Goal: Information Seeking & Learning: Learn about a topic

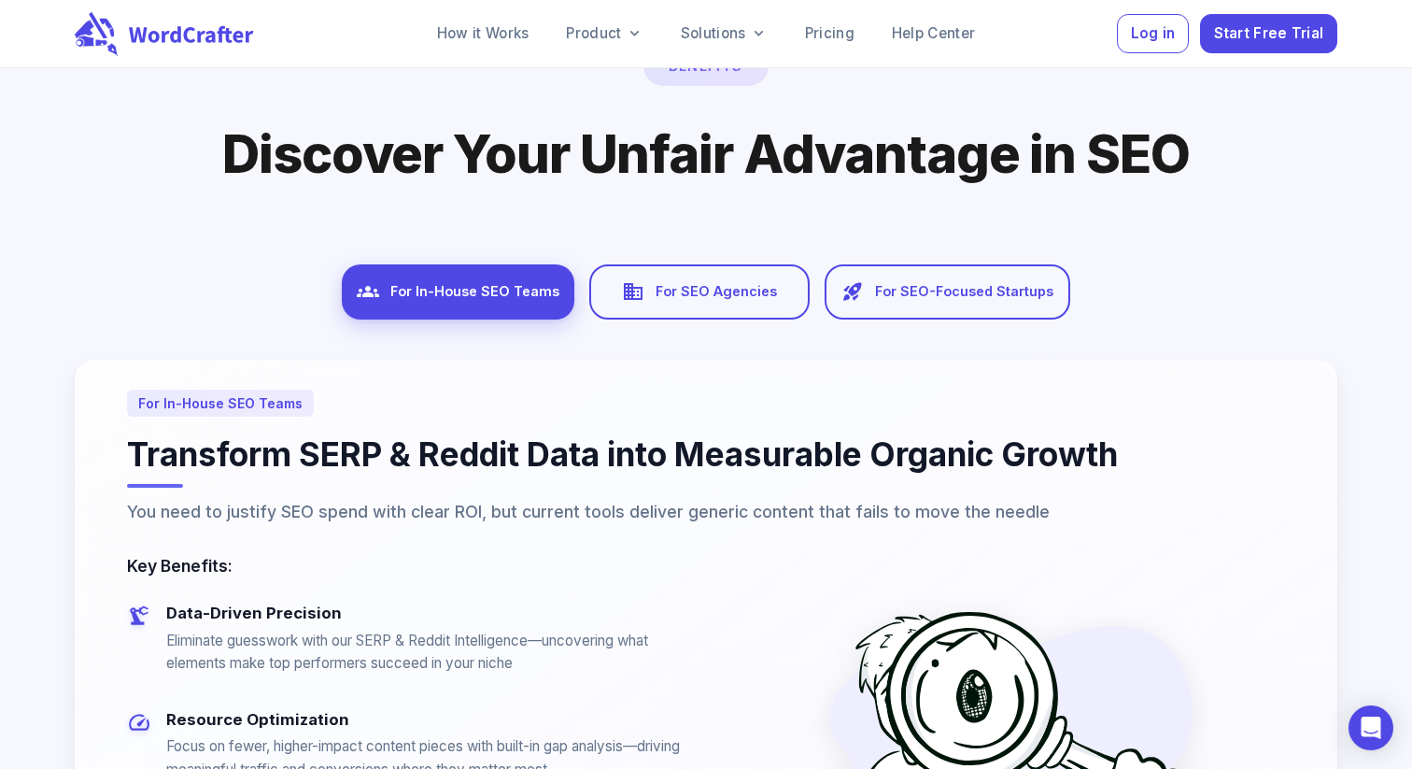
scroll to position [10060, 0]
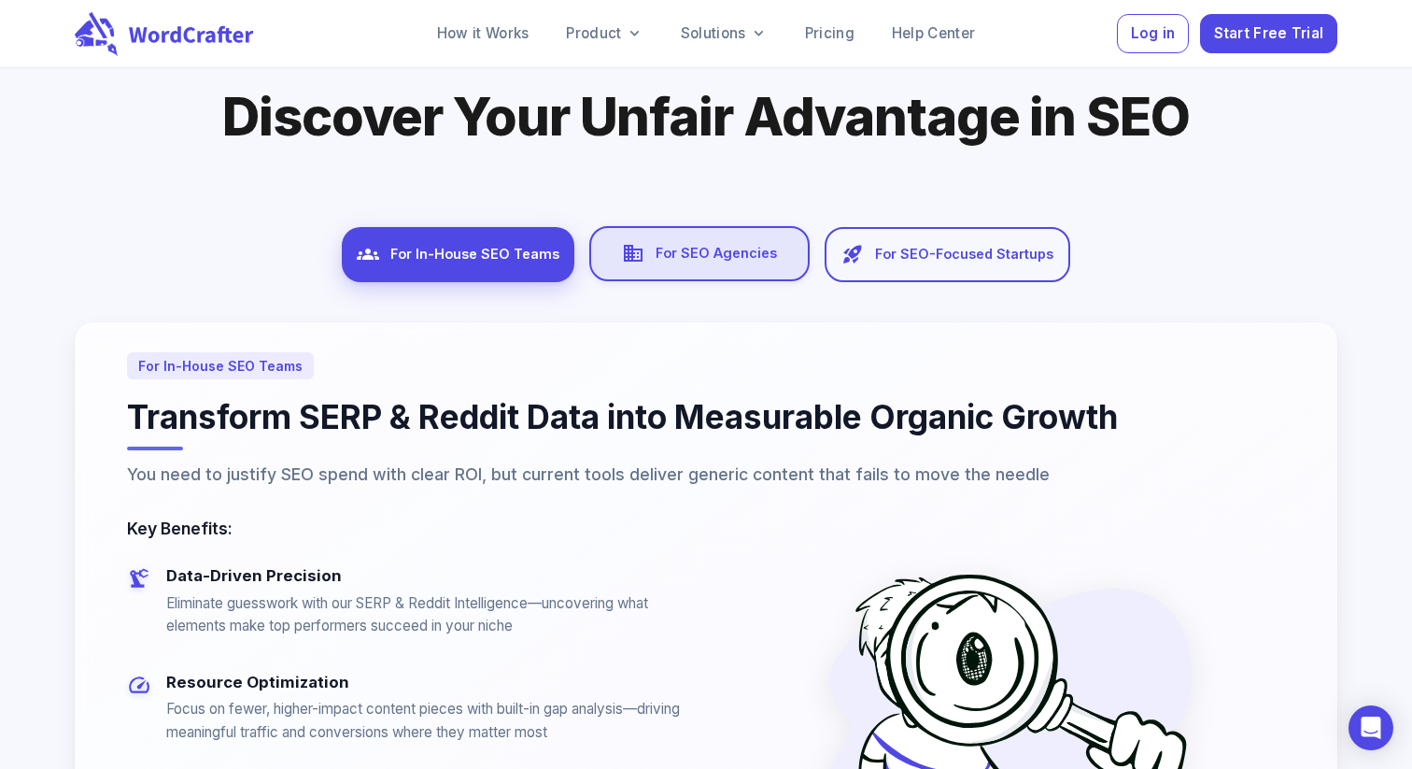
click at [742, 226] on div "Agencies For SEO Agencies" at bounding box center [699, 253] width 220 height 55
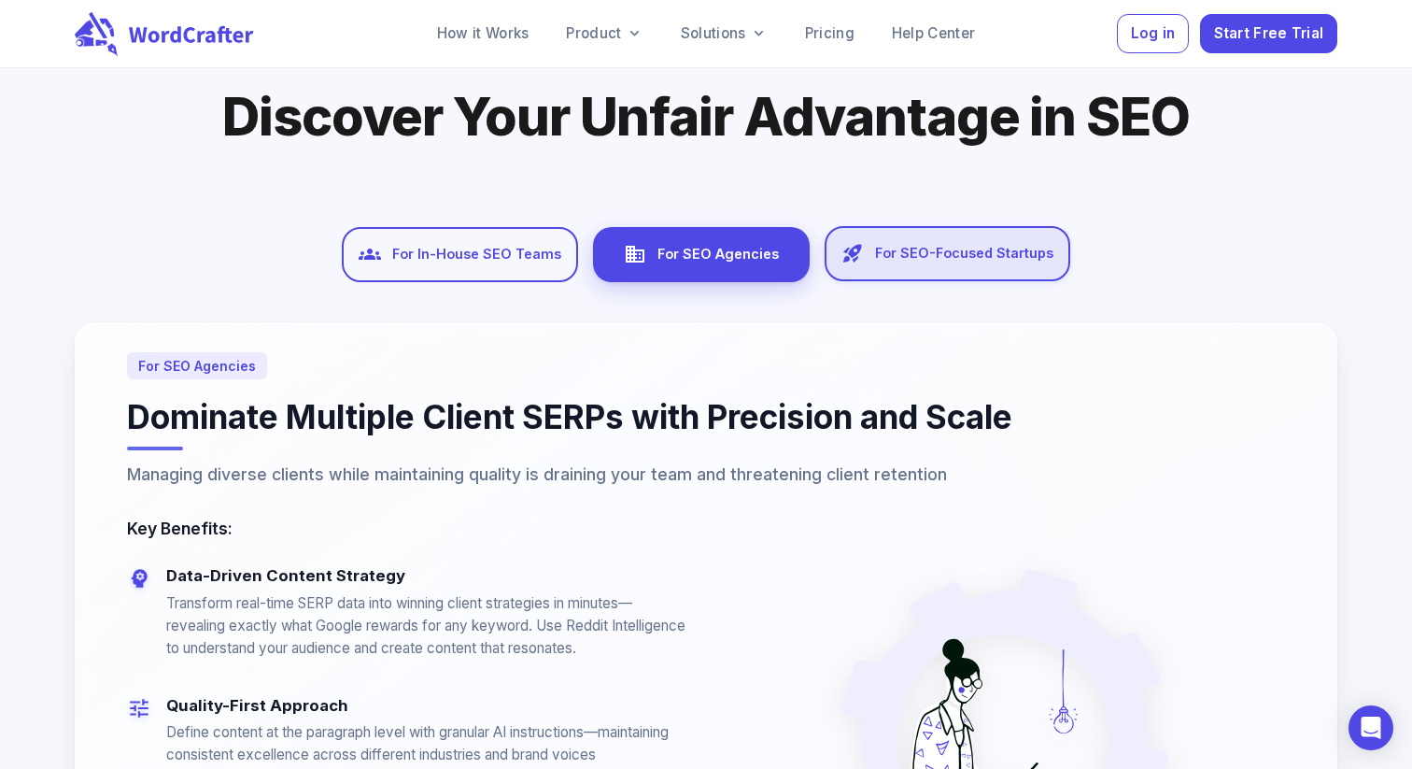
click at [929, 236] on div "Startups For SEO-Focused Startups" at bounding box center [948, 253] width 246 height 55
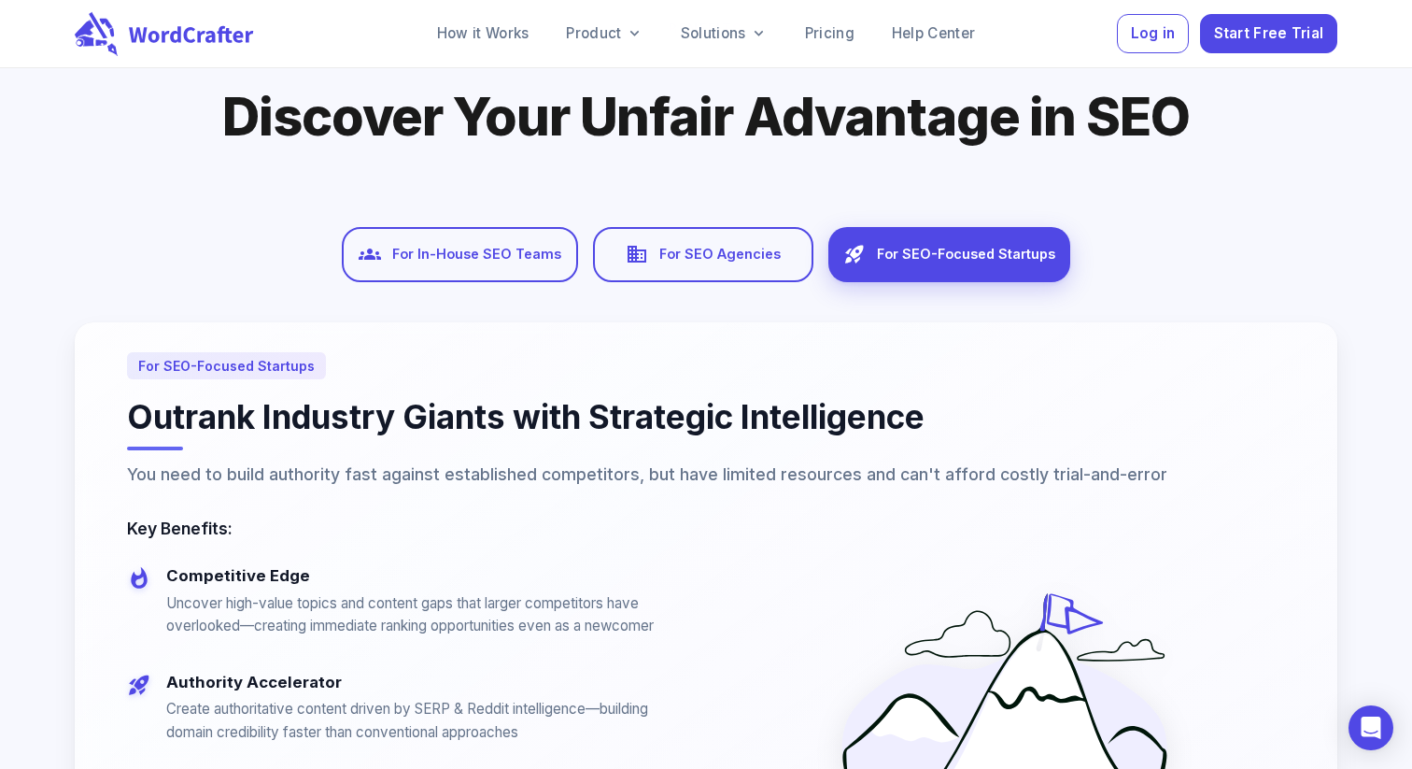
click at [675, 275] on div "SEO Teams For In-House SEO Teams Agencies For SEO Agencies Startups For SEO-Foc…" at bounding box center [706, 594] width 1263 height 740
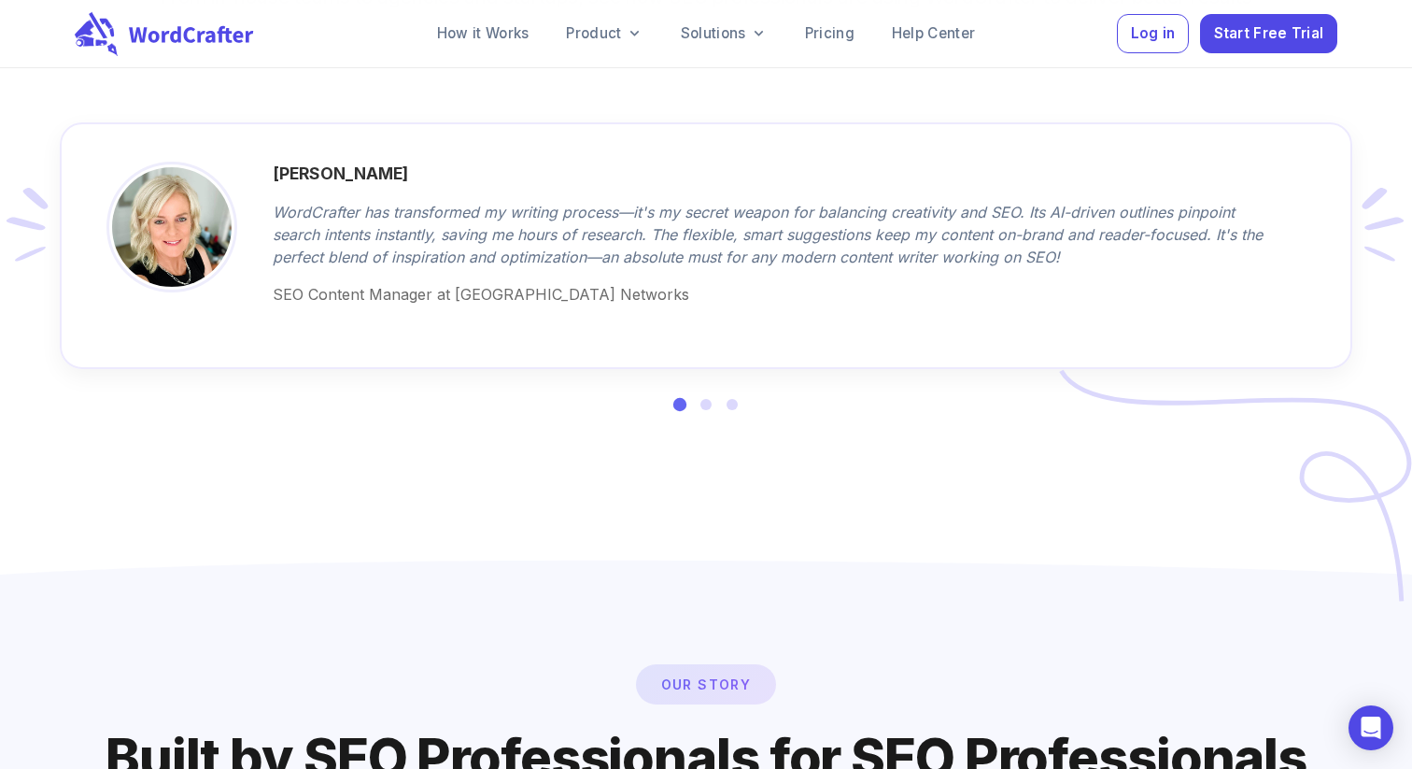
scroll to position [11666, 0]
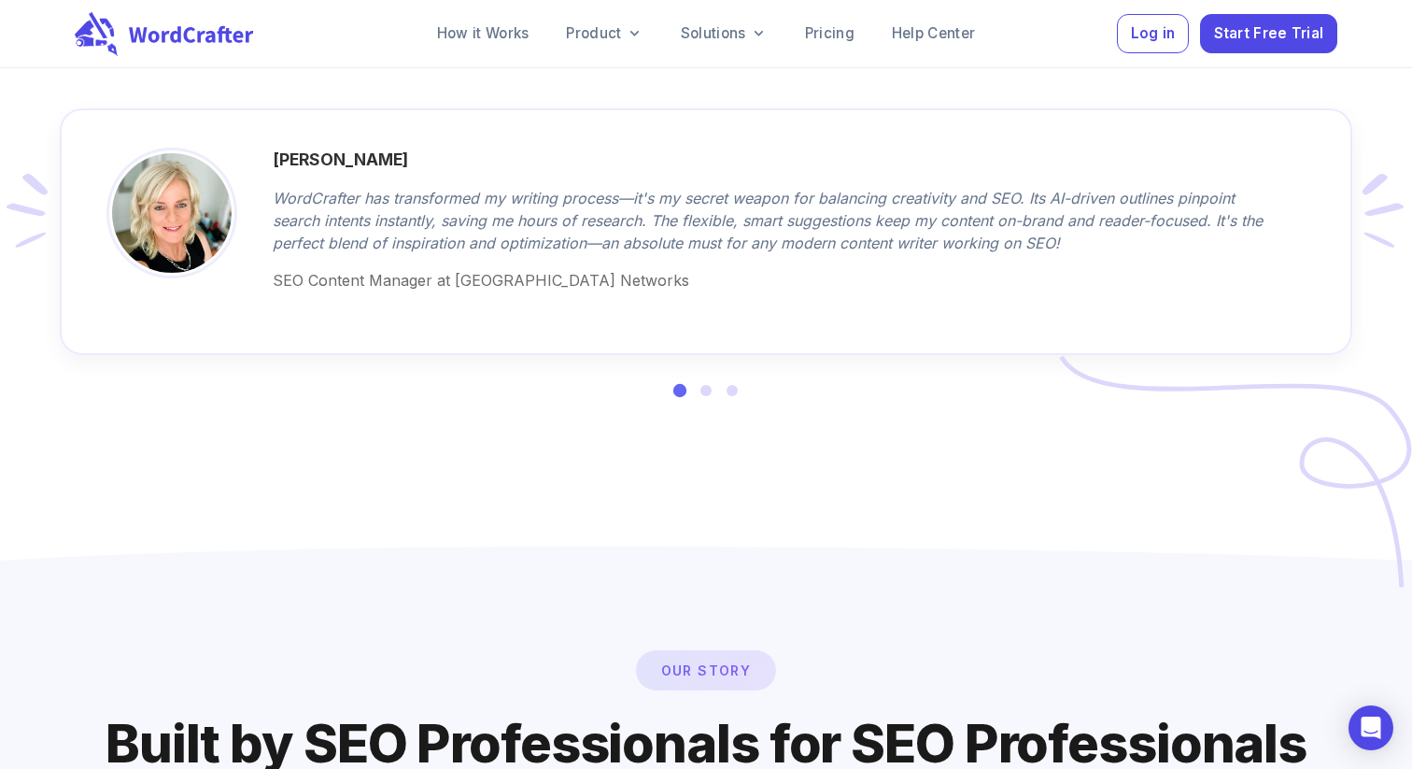
click at [710, 377] on div at bounding box center [706, 375] width 64 height 41
click at [710, 384] on div at bounding box center [706, 390] width 13 height 13
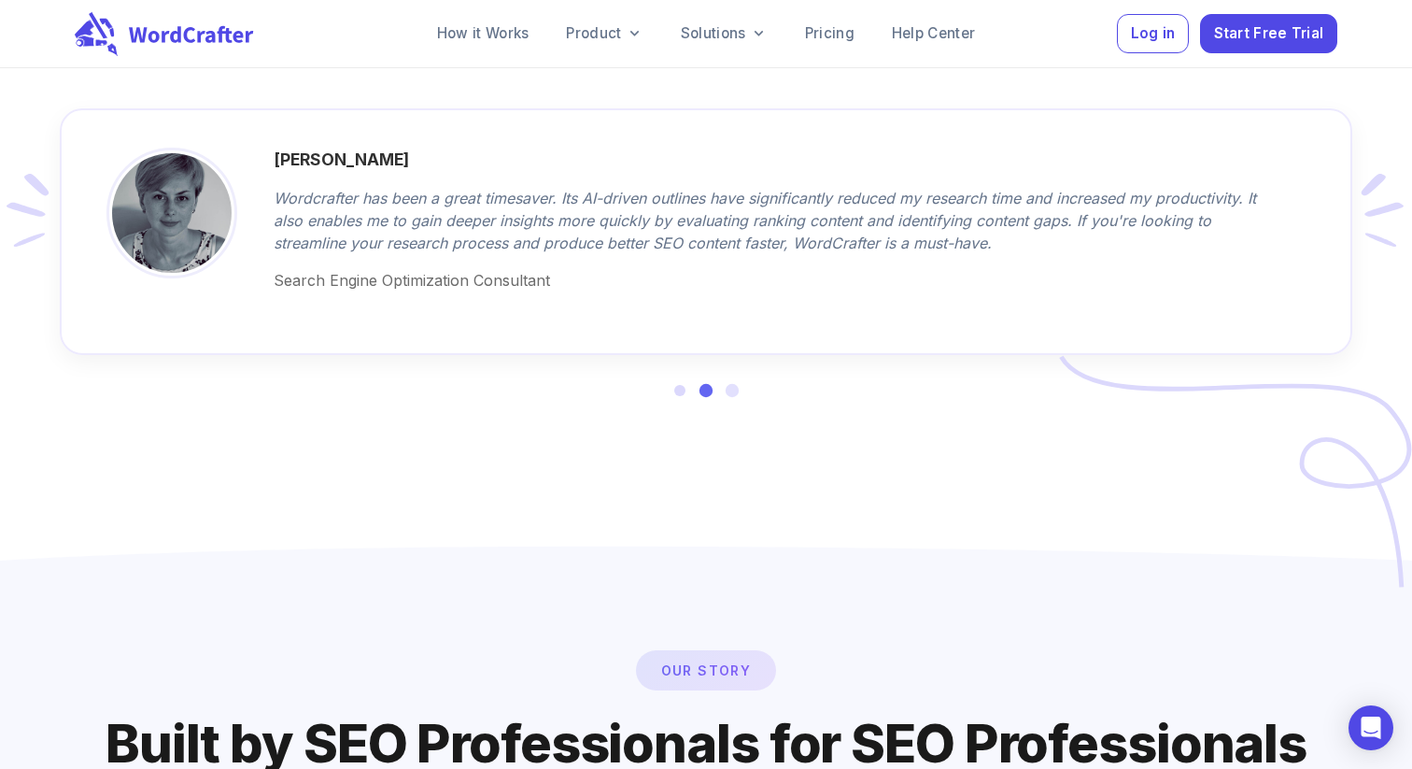
click at [728, 383] on div at bounding box center [732, 389] width 13 height 13
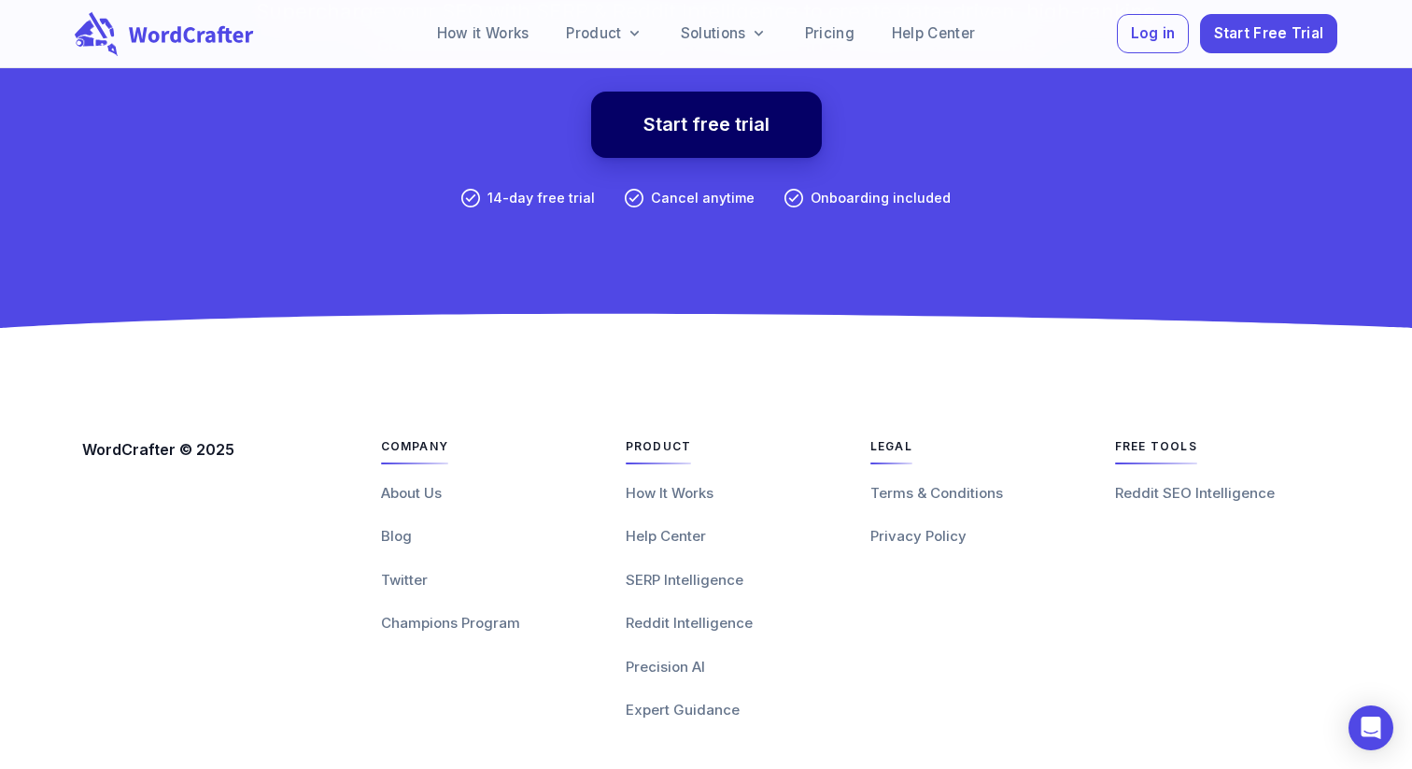
scroll to position [13570, 0]
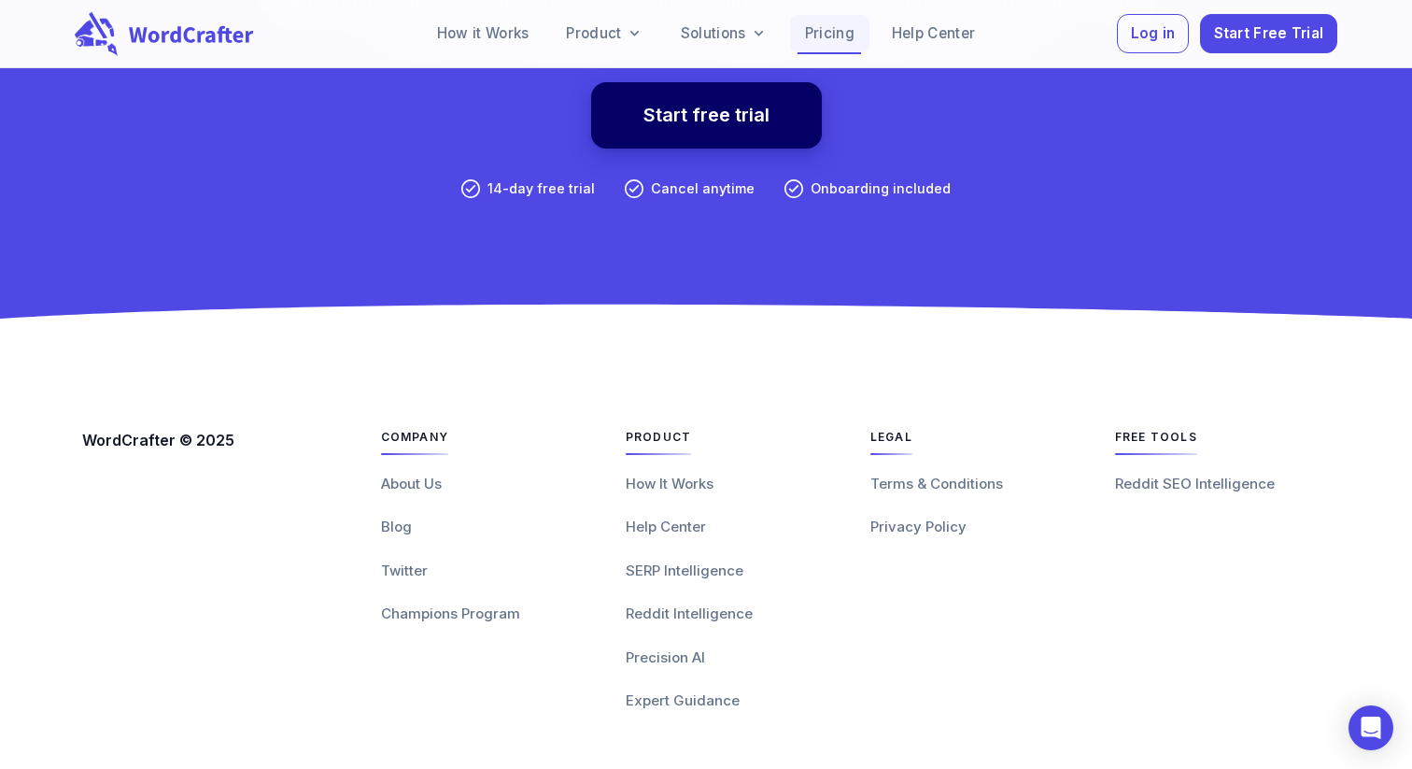
click at [834, 19] on link "Pricing" at bounding box center [829, 33] width 79 height 37
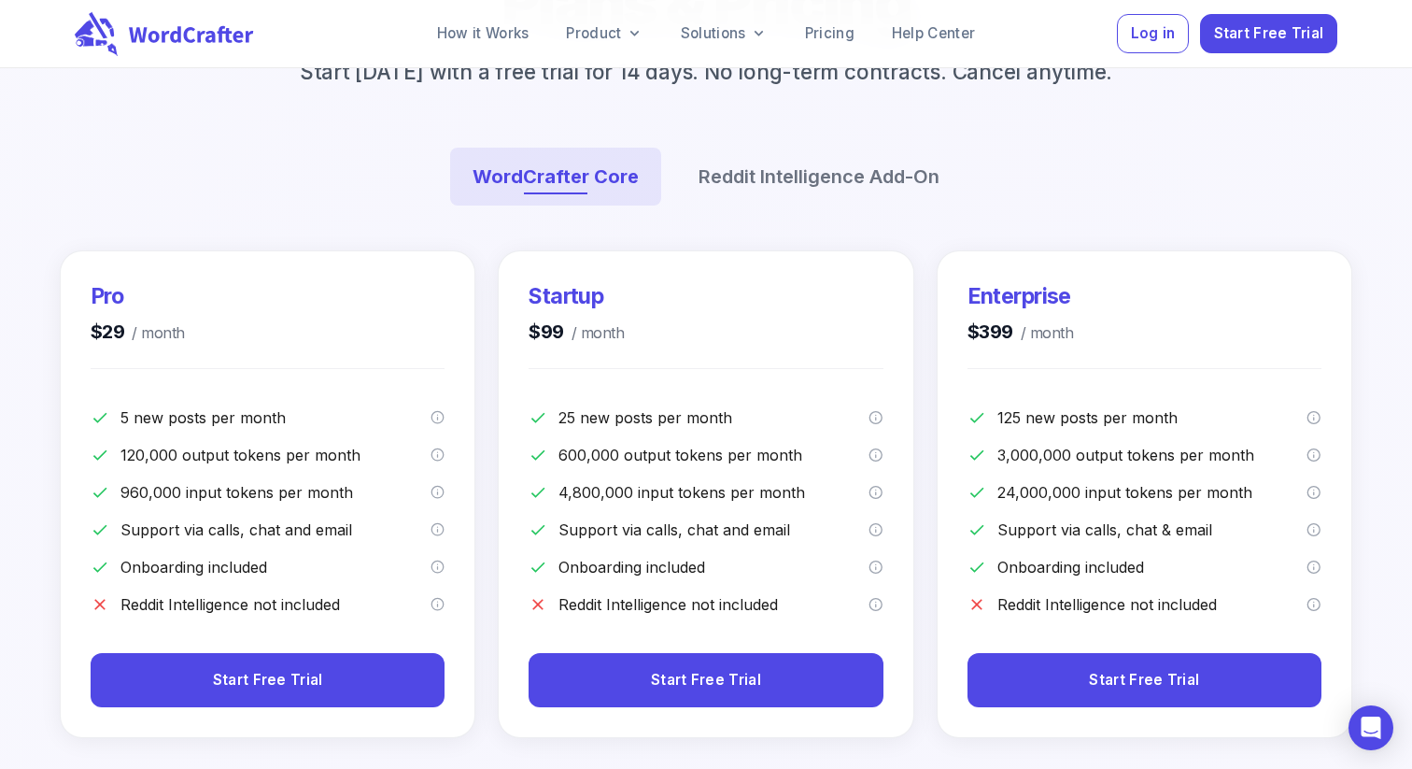
scroll to position [199, 0]
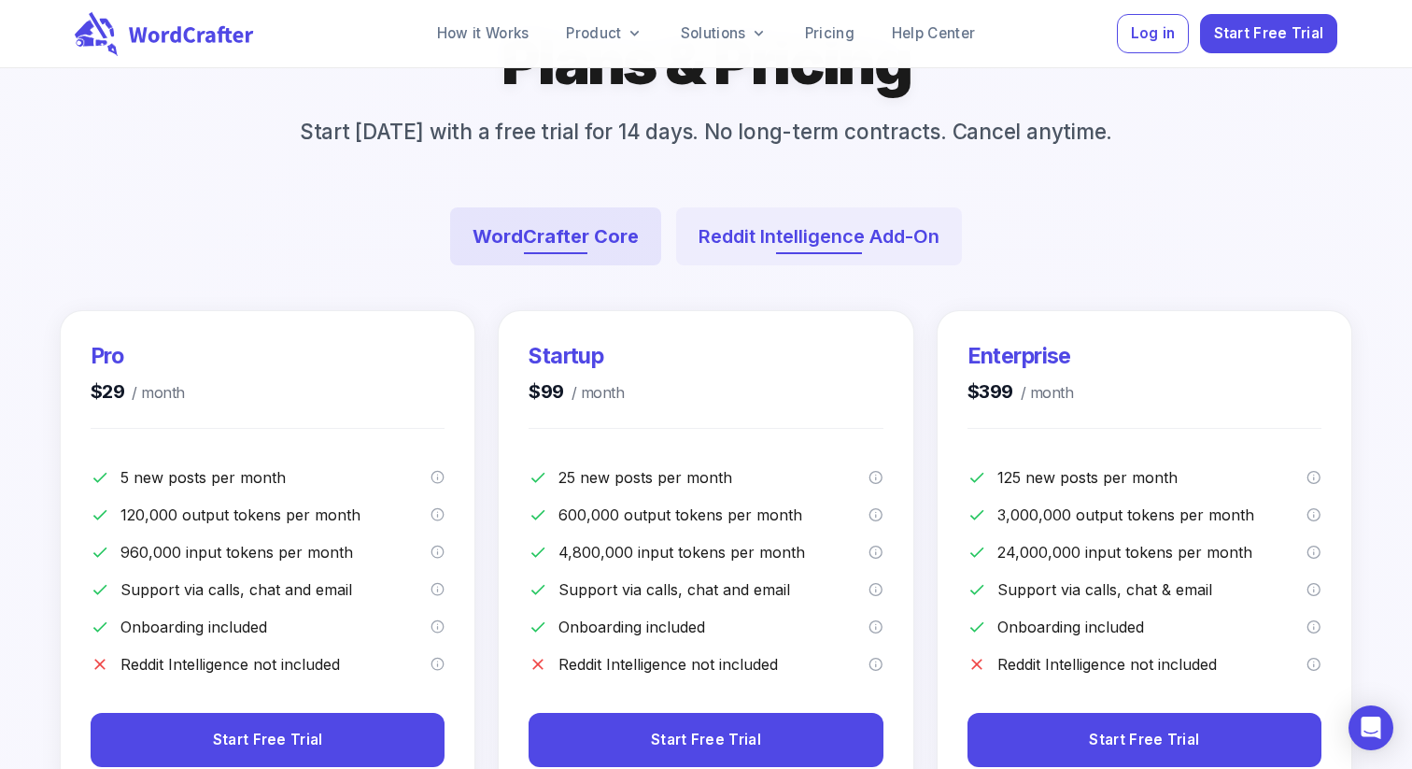
click at [869, 247] on button "Reddit Intelligence Add-On" at bounding box center [819, 236] width 286 height 58
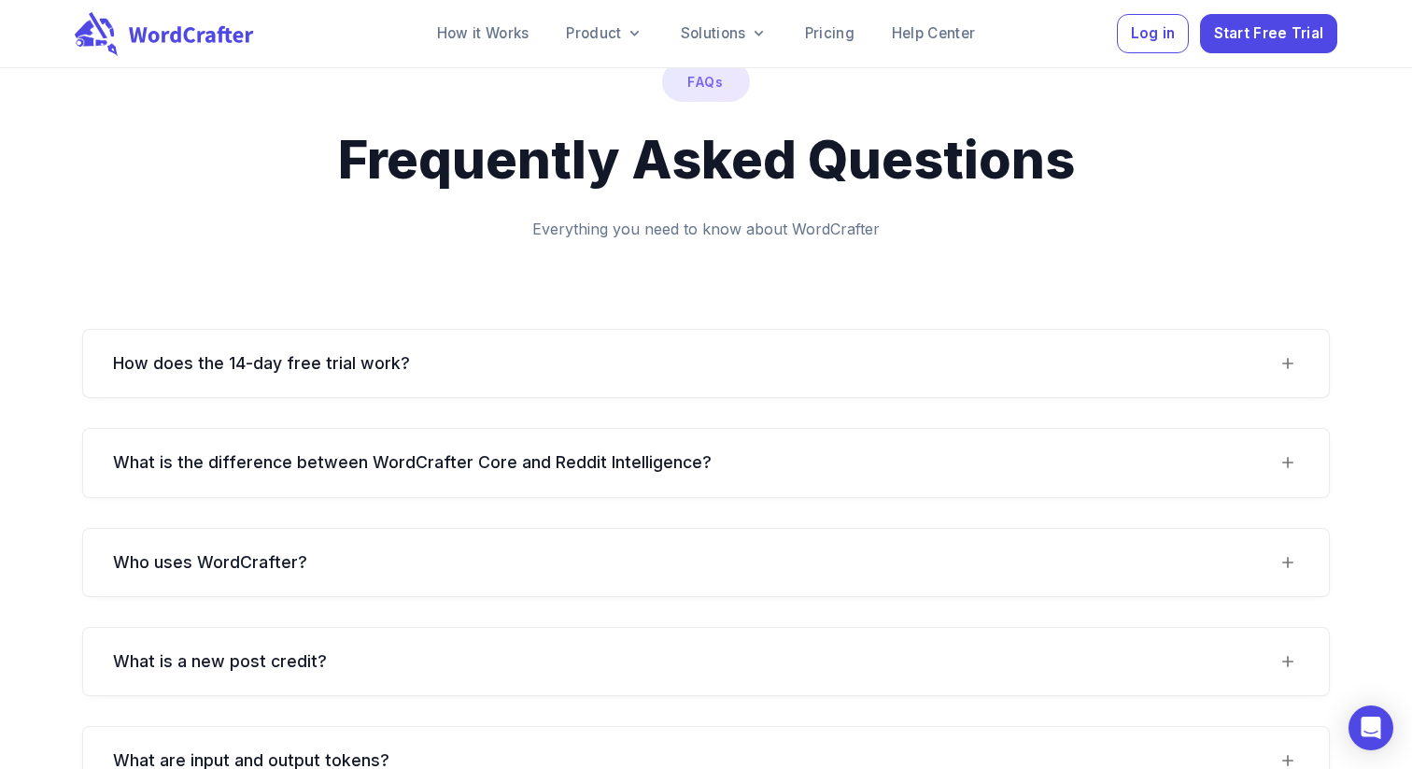
scroll to position [1787, 0]
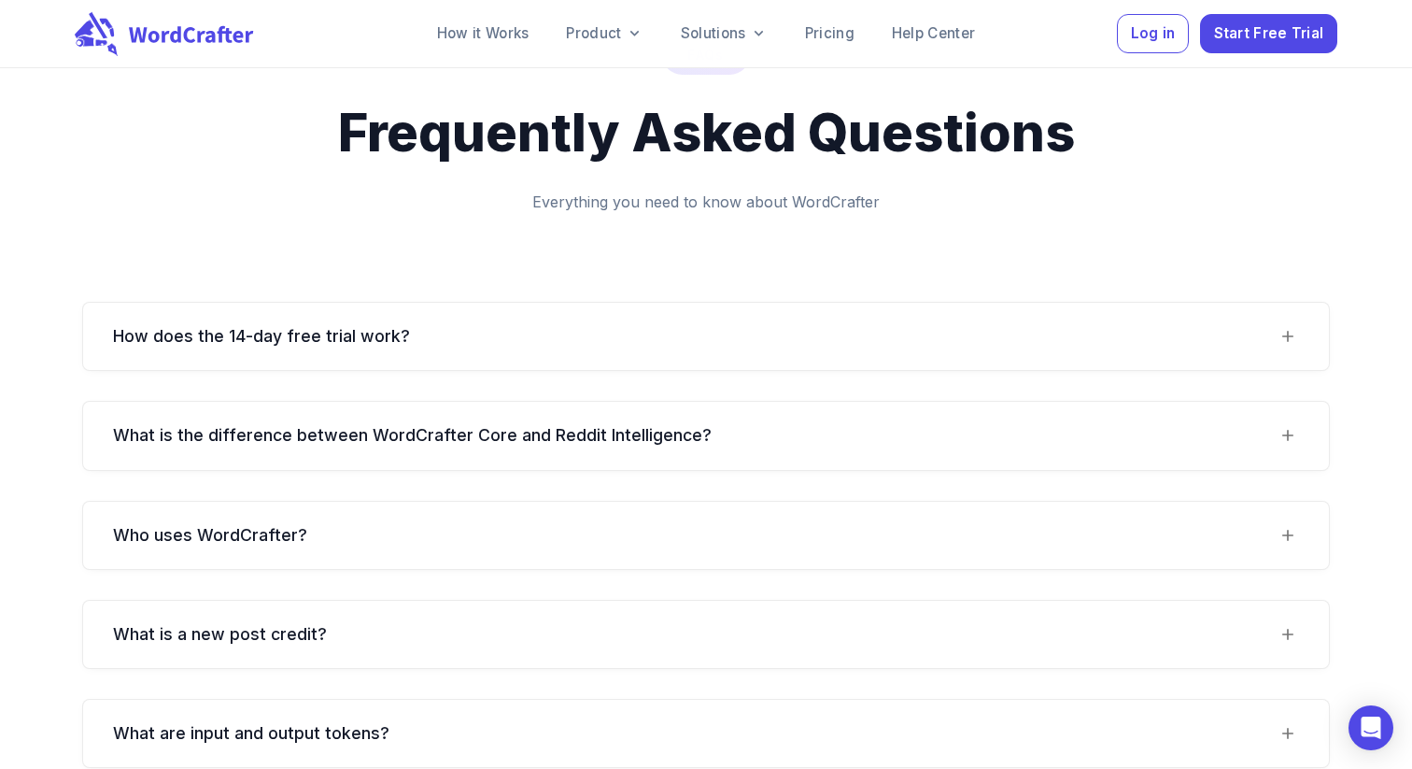
click at [869, 522] on div "Who uses WordCrafter?" at bounding box center [695, 533] width 1164 height 22
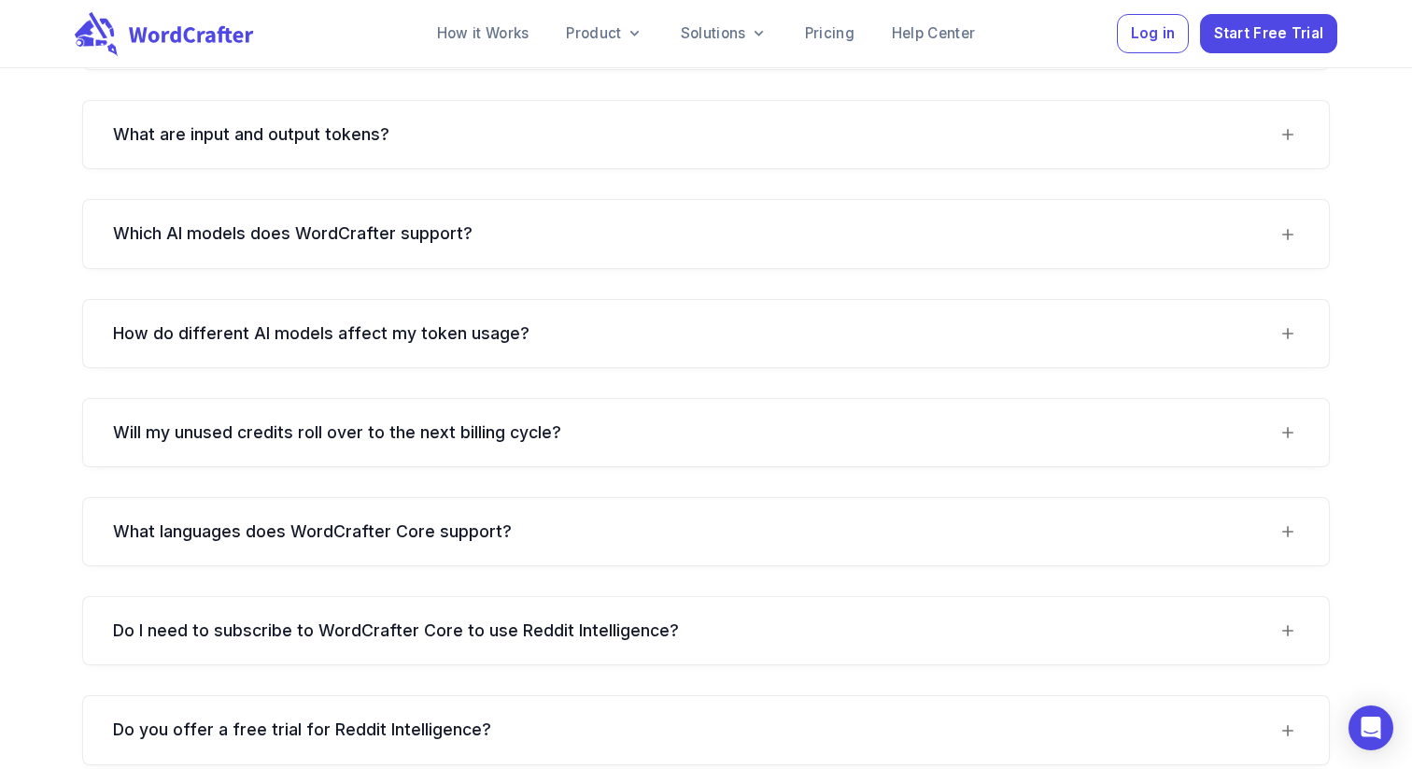
scroll to position [2495, 0]
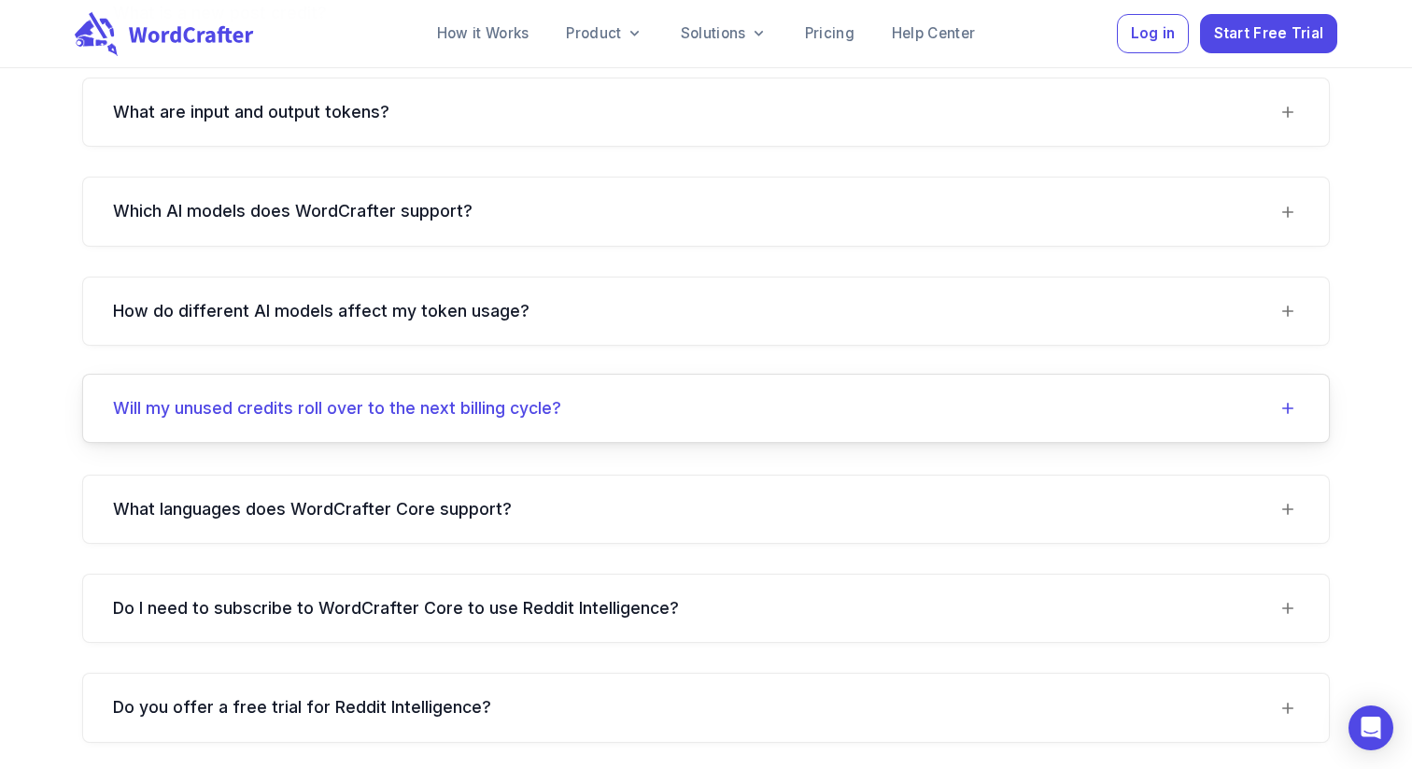
click at [784, 397] on div "Will my unused credits roll over to the next billing cycle?" at bounding box center [695, 408] width 1164 height 22
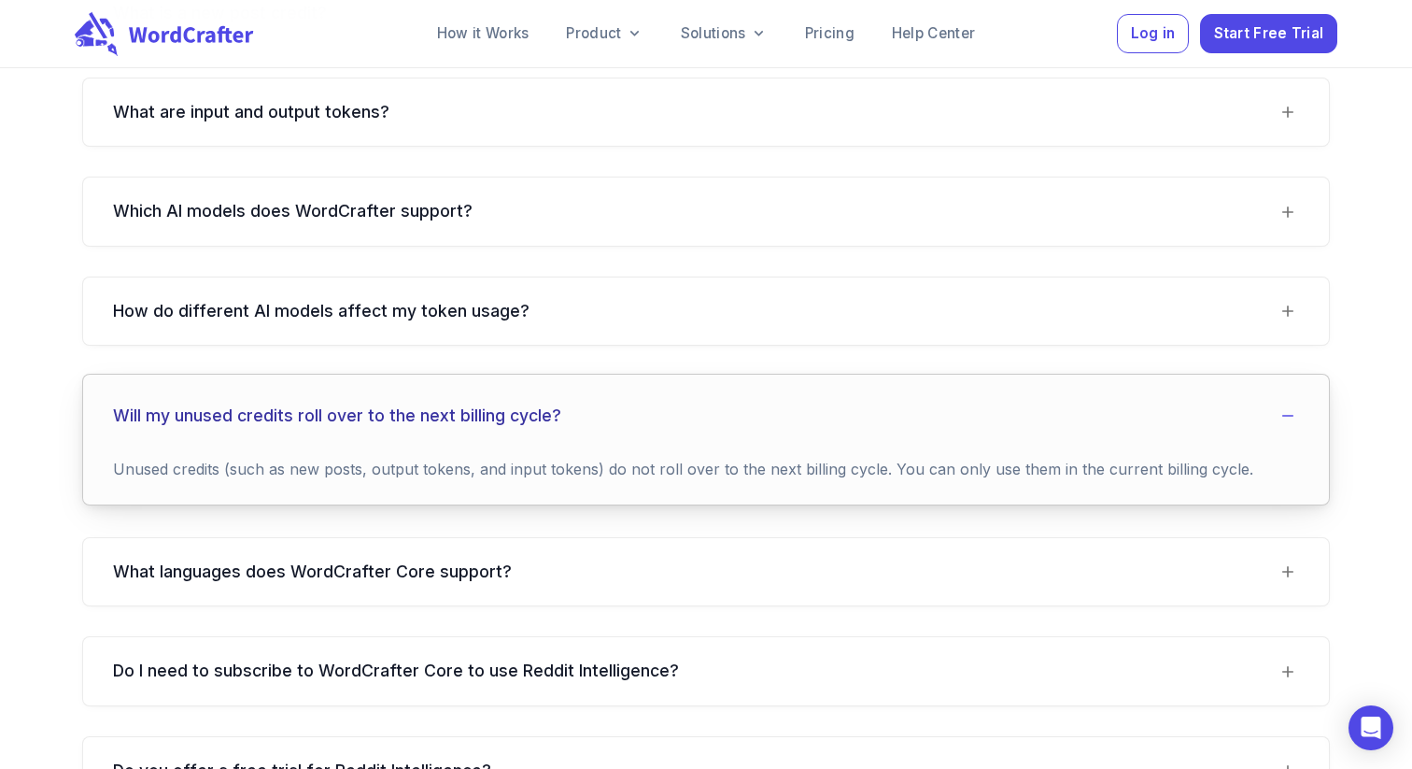
click at [784, 375] on cycle\?-header "Will my unused credits roll over to the next billing cycle?" at bounding box center [706, 416] width 1246 height 82
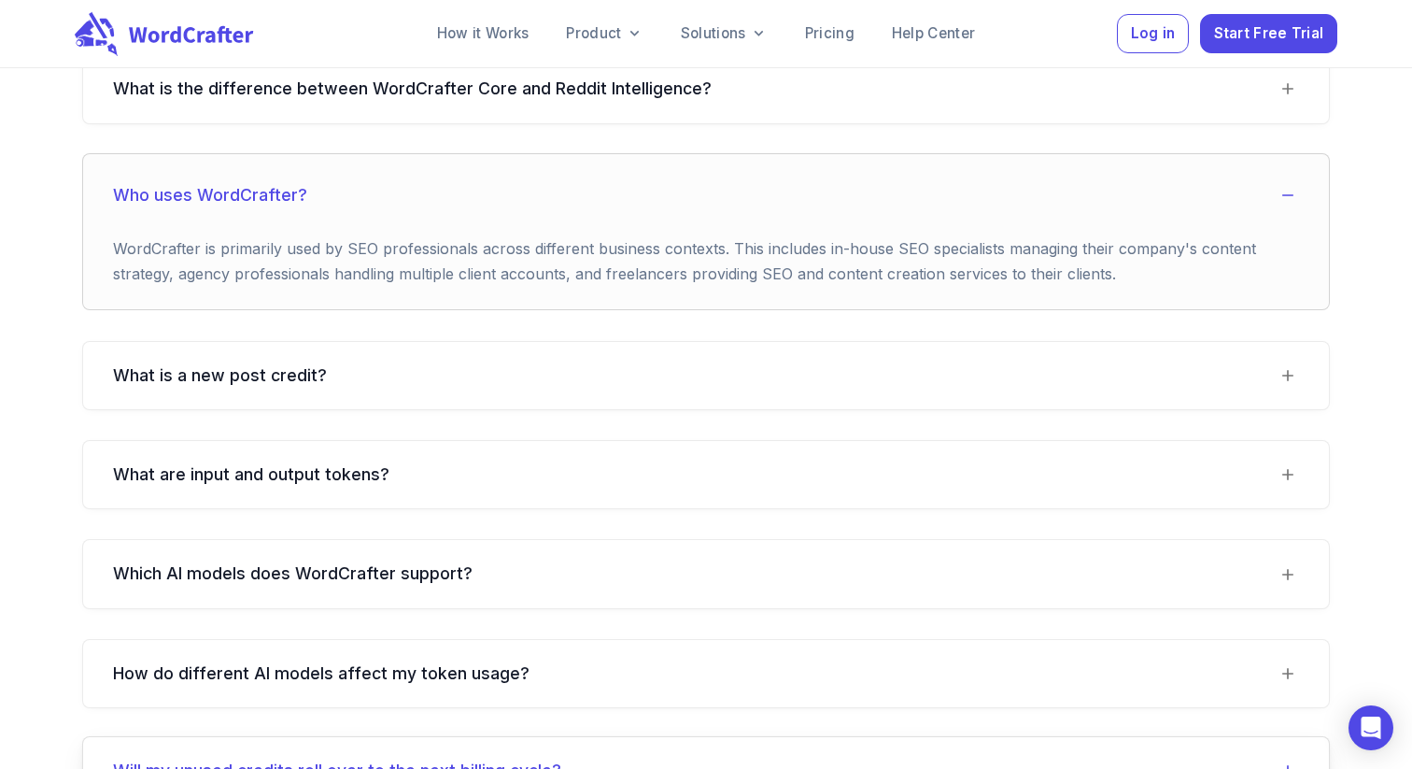
scroll to position [2222, 0]
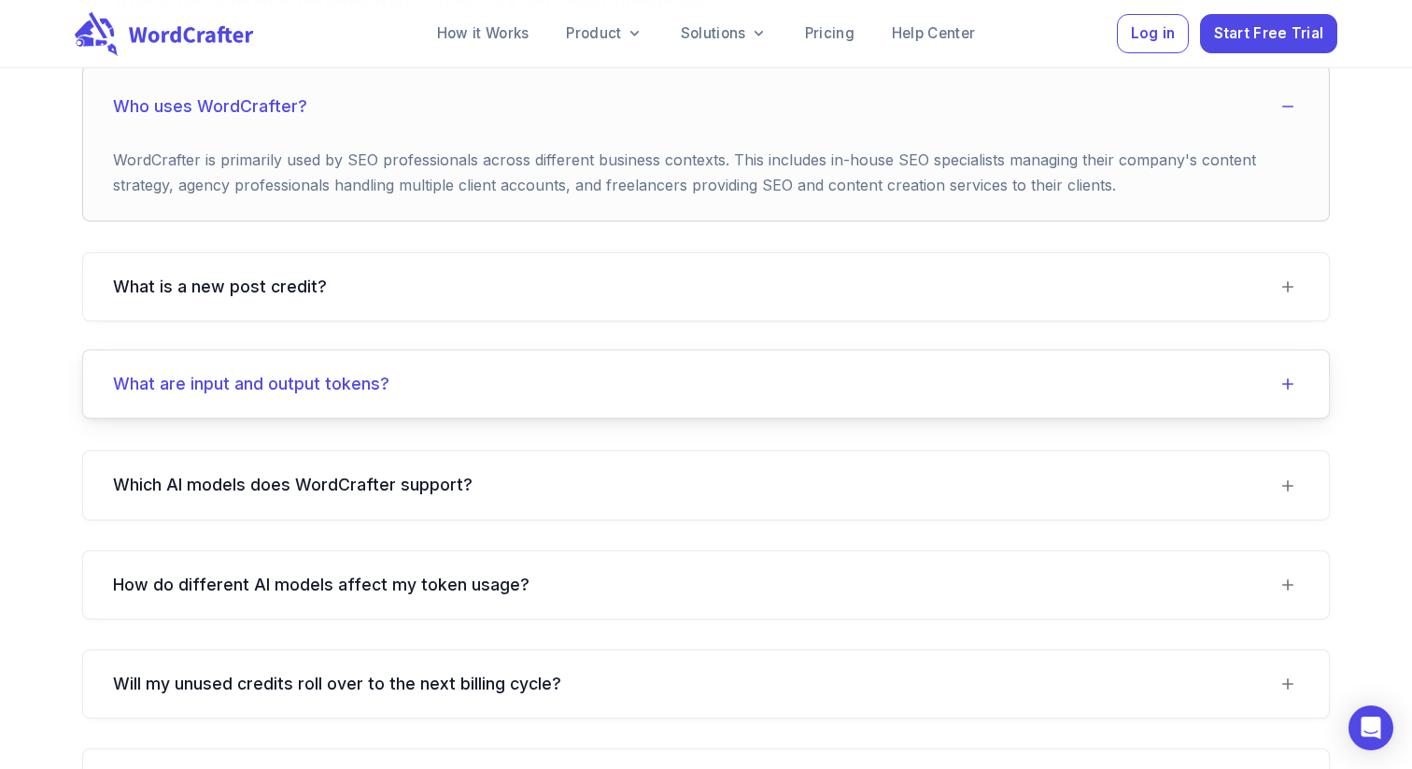
click at [742, 373] on div "What are input and output tokens?" at bounding box center [695, 384] width 1164 height 22
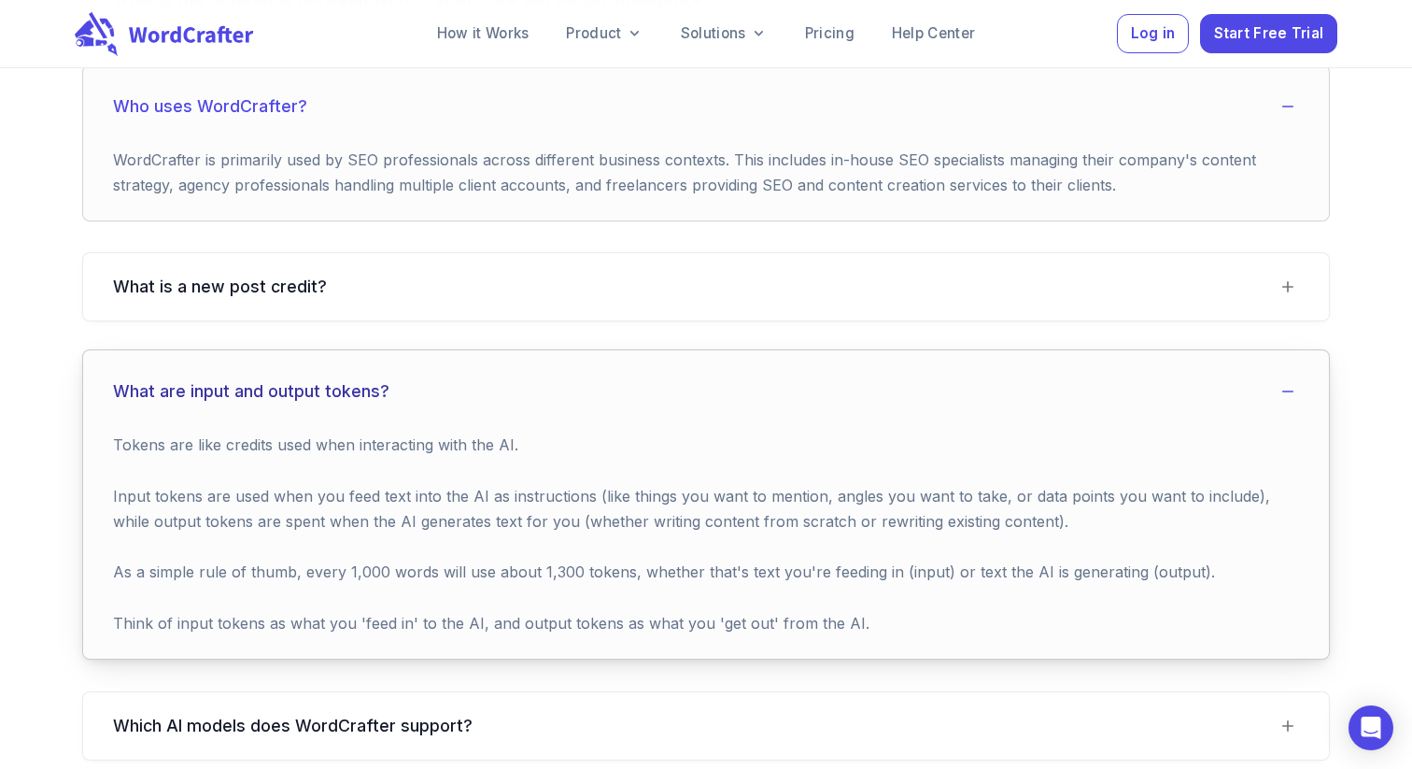
click at [742, 380] on div "What are input and output tokens?" at bounding box center [695, 391] width 1164 height 22
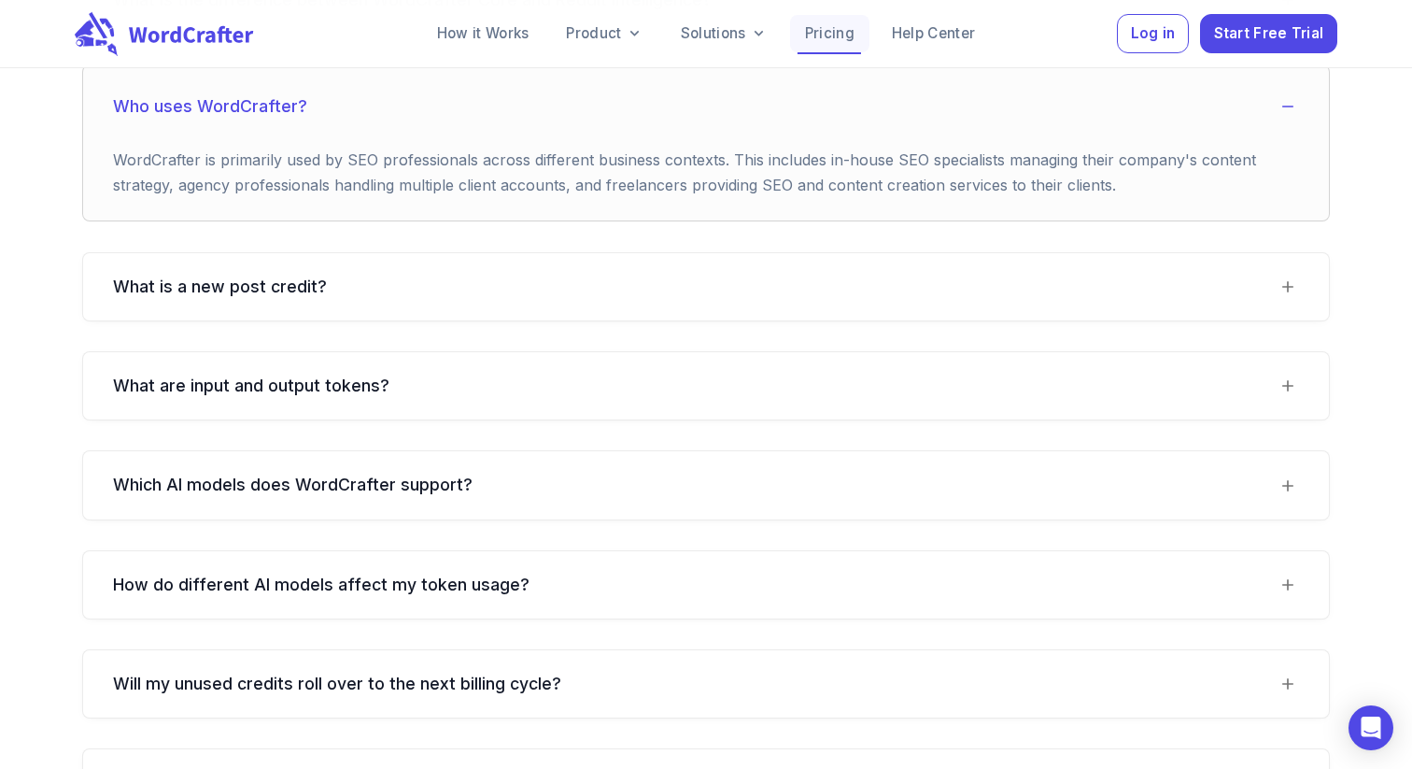
click at [810, 25] on link "Pricing" at bounding box center [829, 33] width 79 height 37
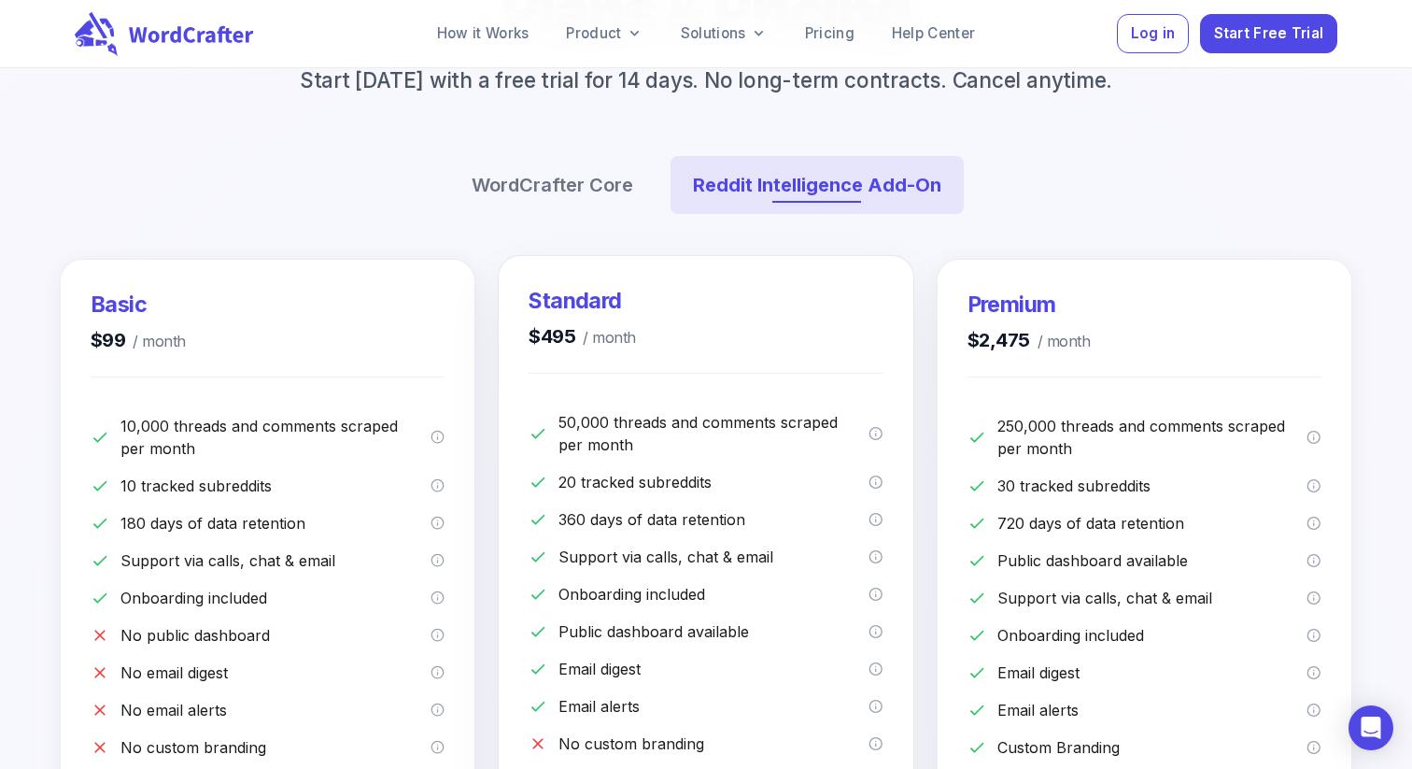
scroll to position [35, 0]
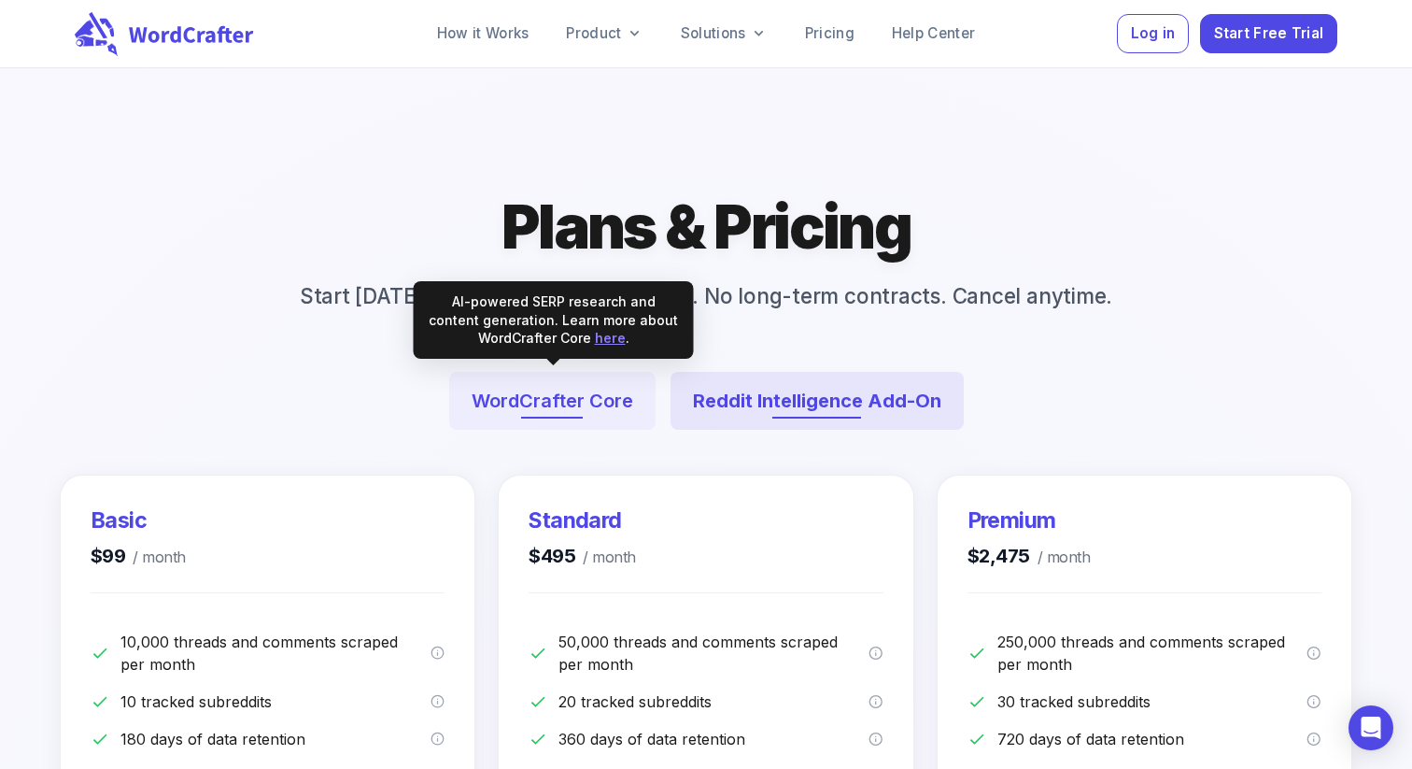
click at [572, 386] on button "WordCrafter Core" at bounding box center [552, 401] width 206 height 58
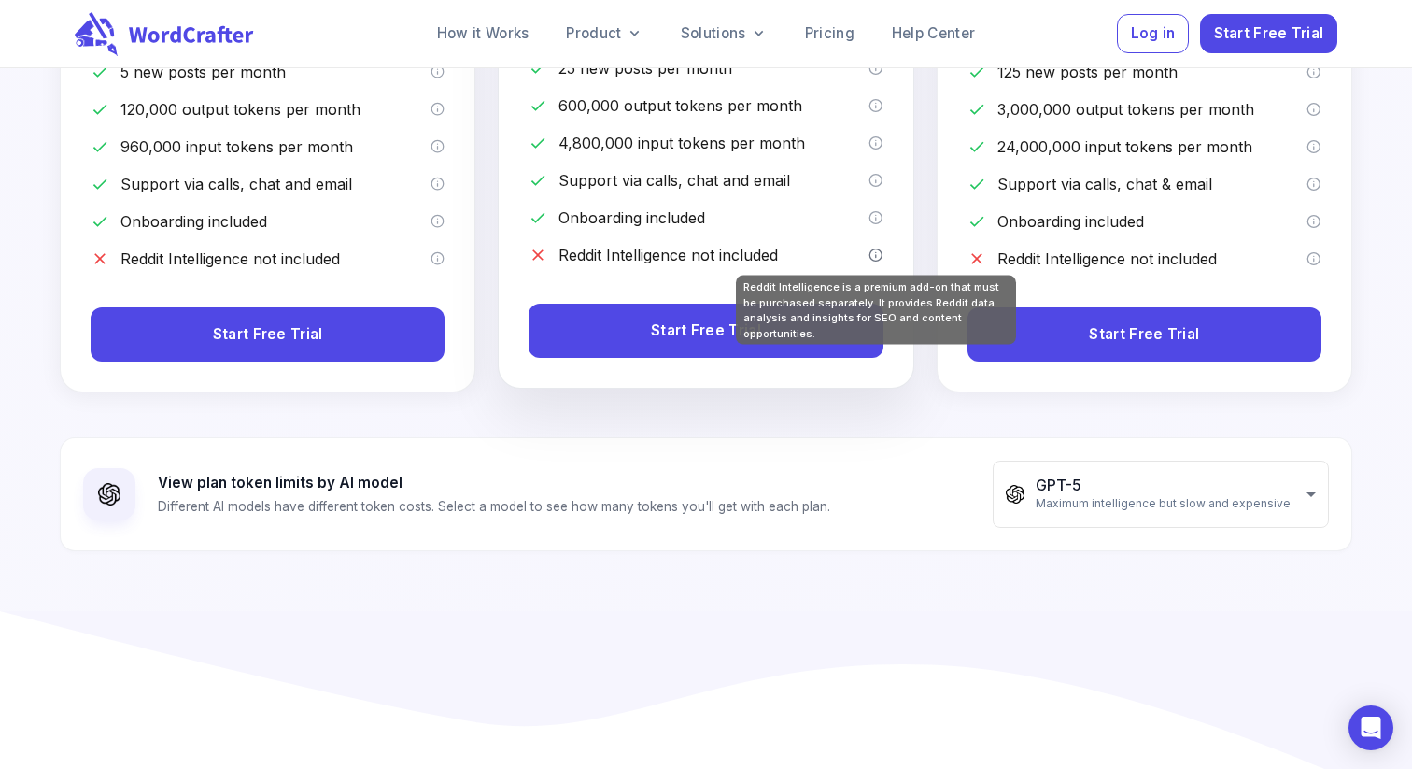
scroll to position [681, 0]
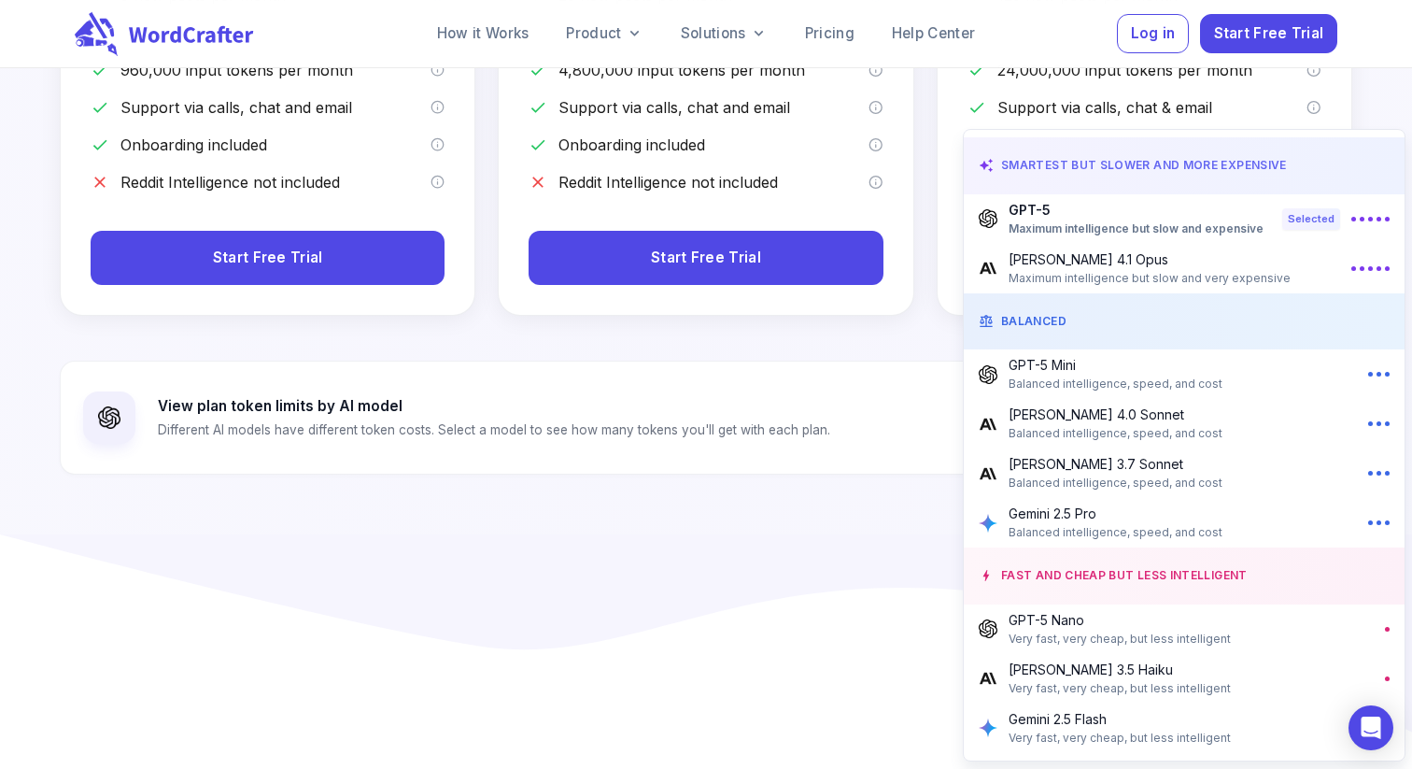
click at [1143, 269] on span "Maximum intelligence but slow and very expensive" at bounding box center [1150, 278] width 282 height 19
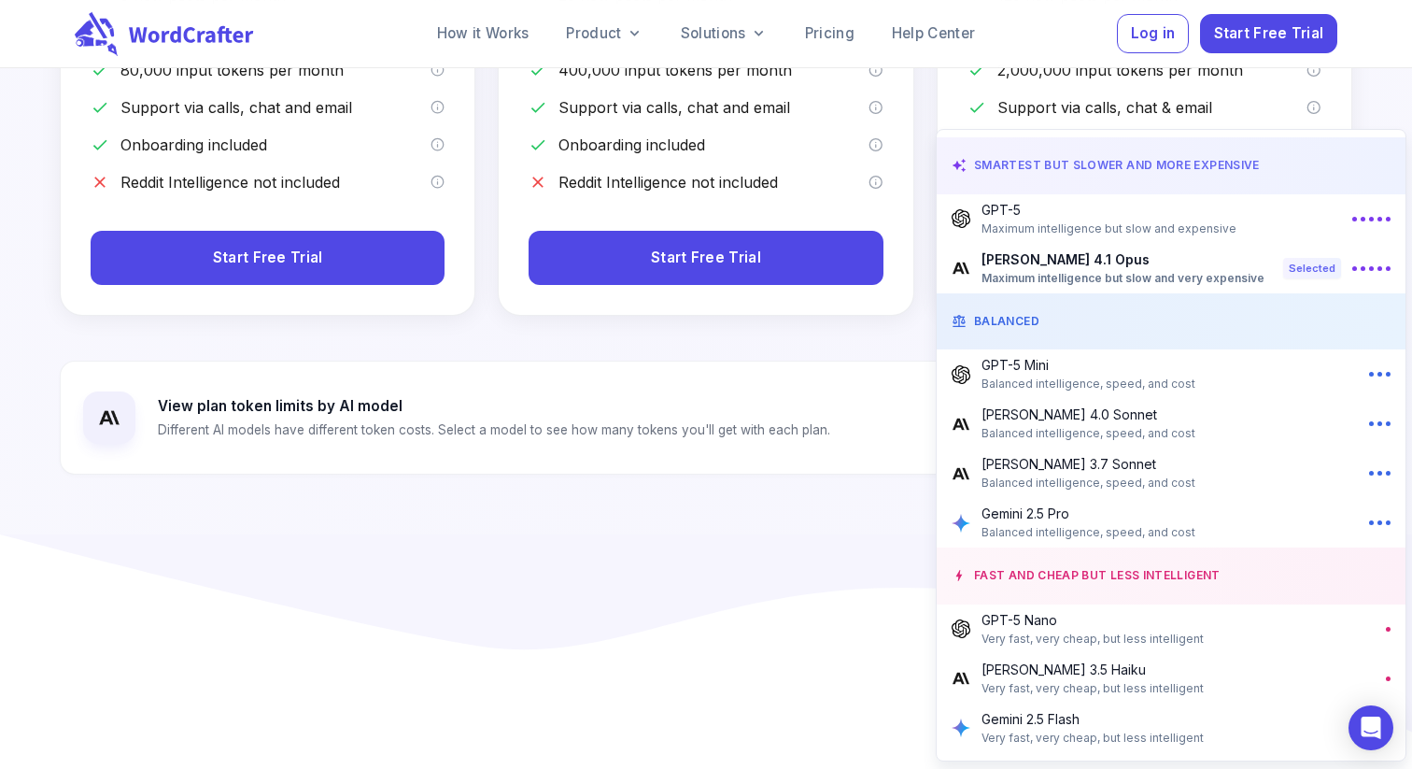
click at [1036, 370] on p "GPT-5 Mini" at bounding box center [1089, 365] width 214 height 20
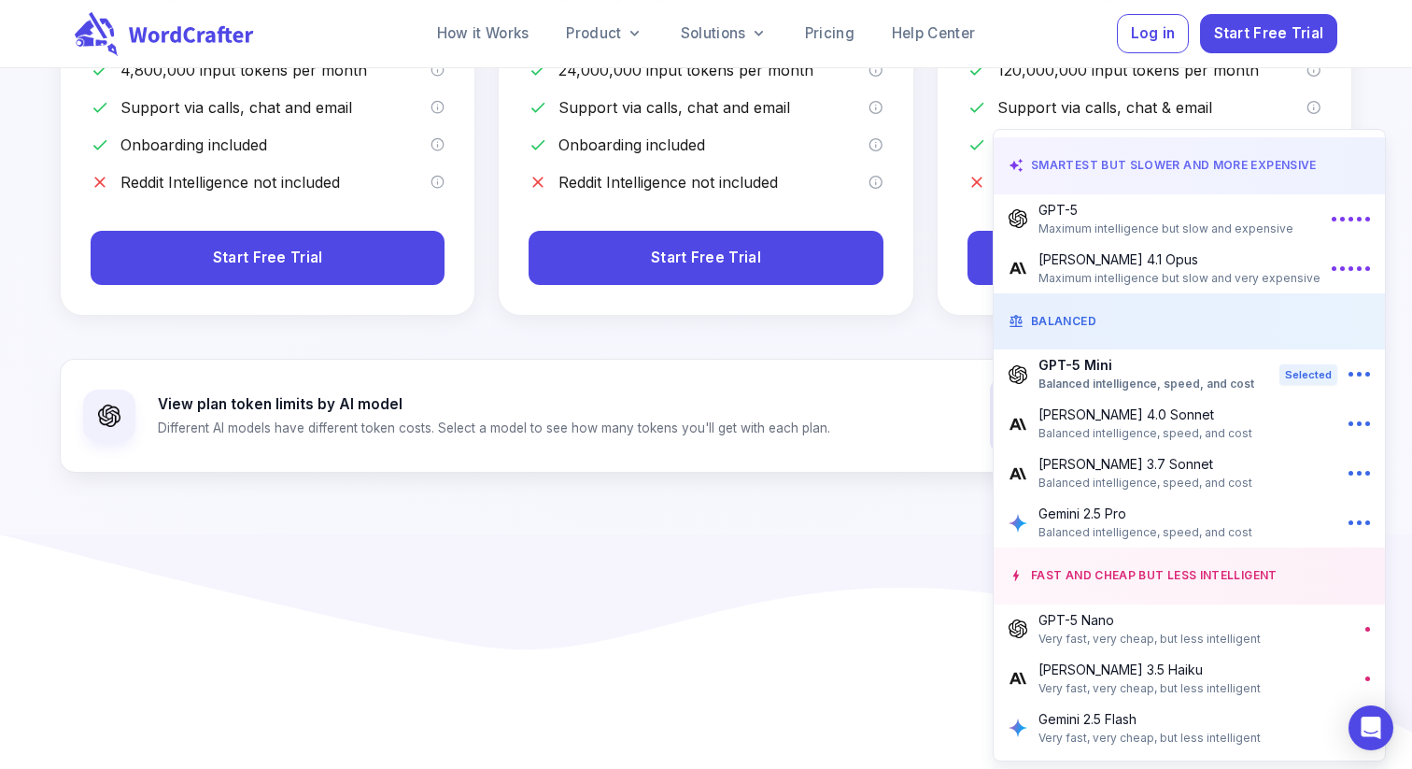
click at [1034, 459] on div "[PERSON_NAME] 3.7 Sonnet Balanced intelligence, speed, and cost" at bounding box center [1189, 473] width 361 height 38
type input "**********"
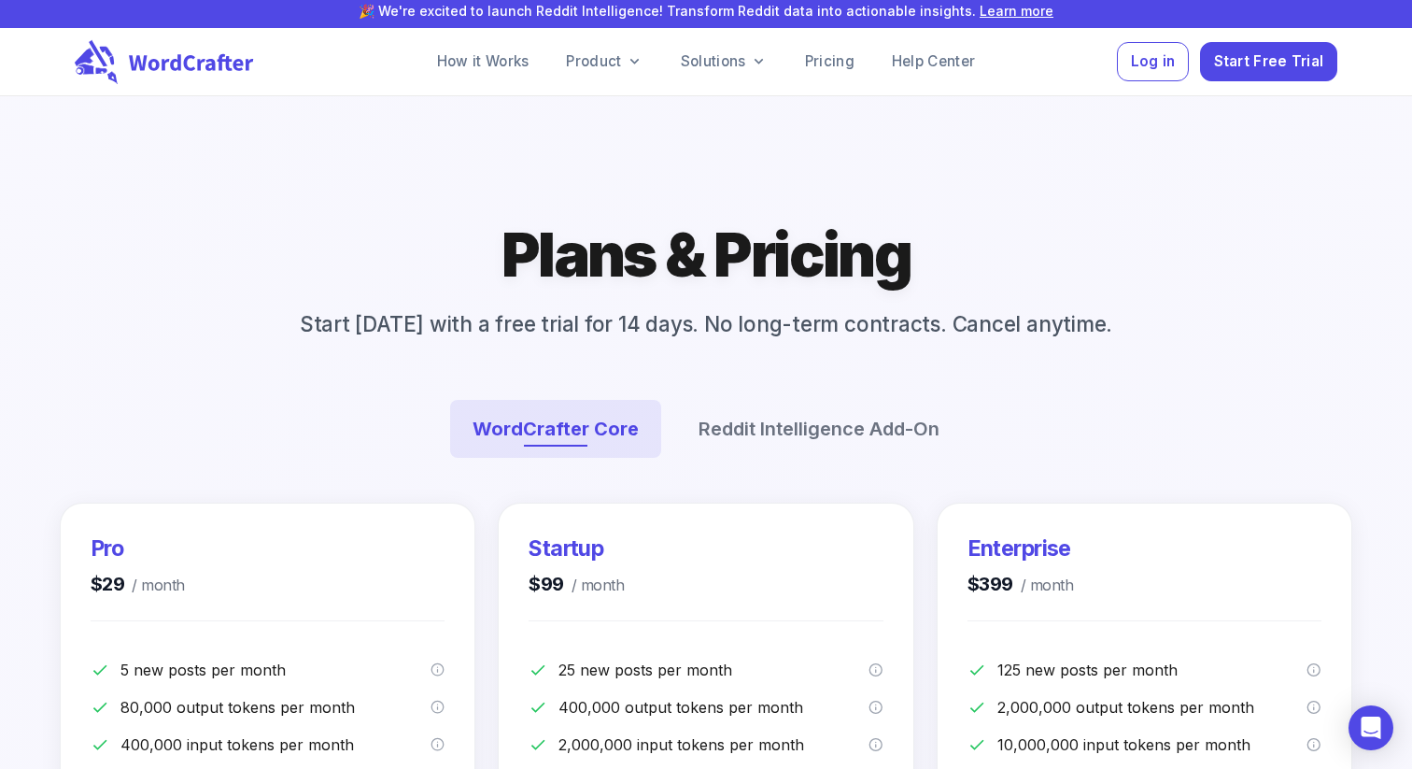
scroll to position [0, 0]
